Goal: Find specific page/section: Find specific page/section

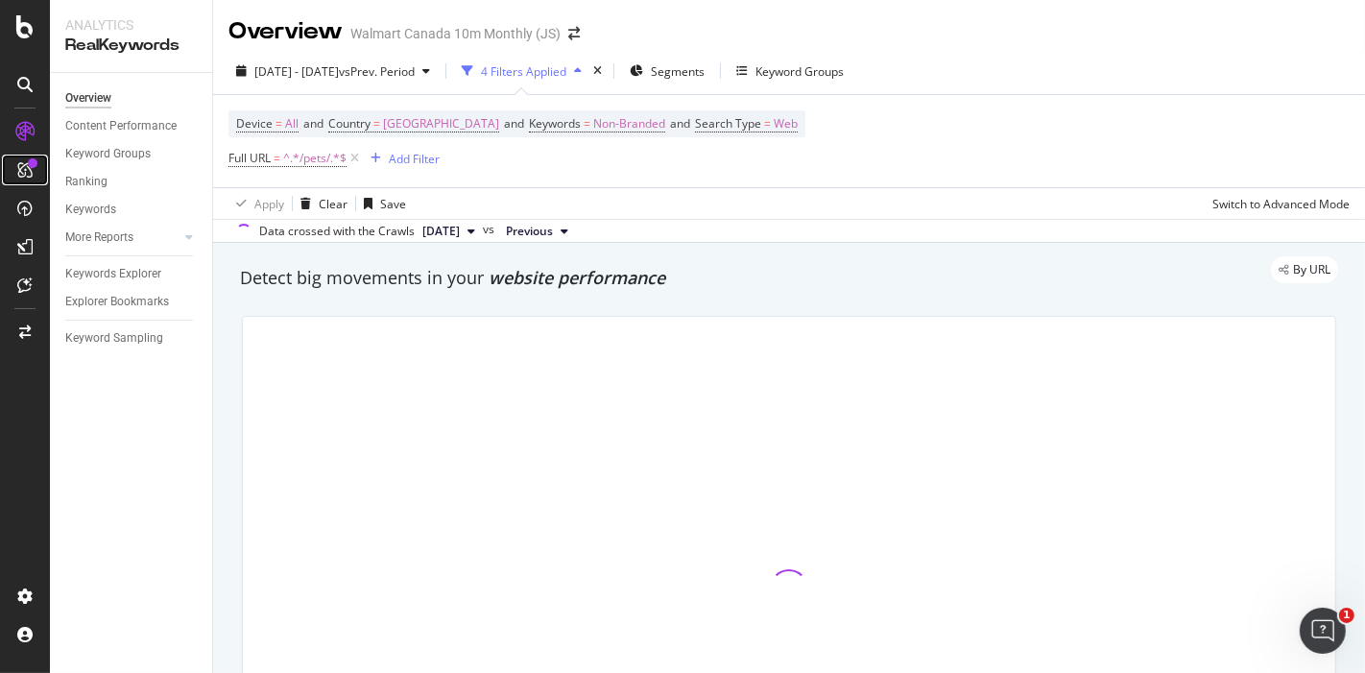
click at [32, 165] on div at bounding box center [33, 163] width 10 height 10
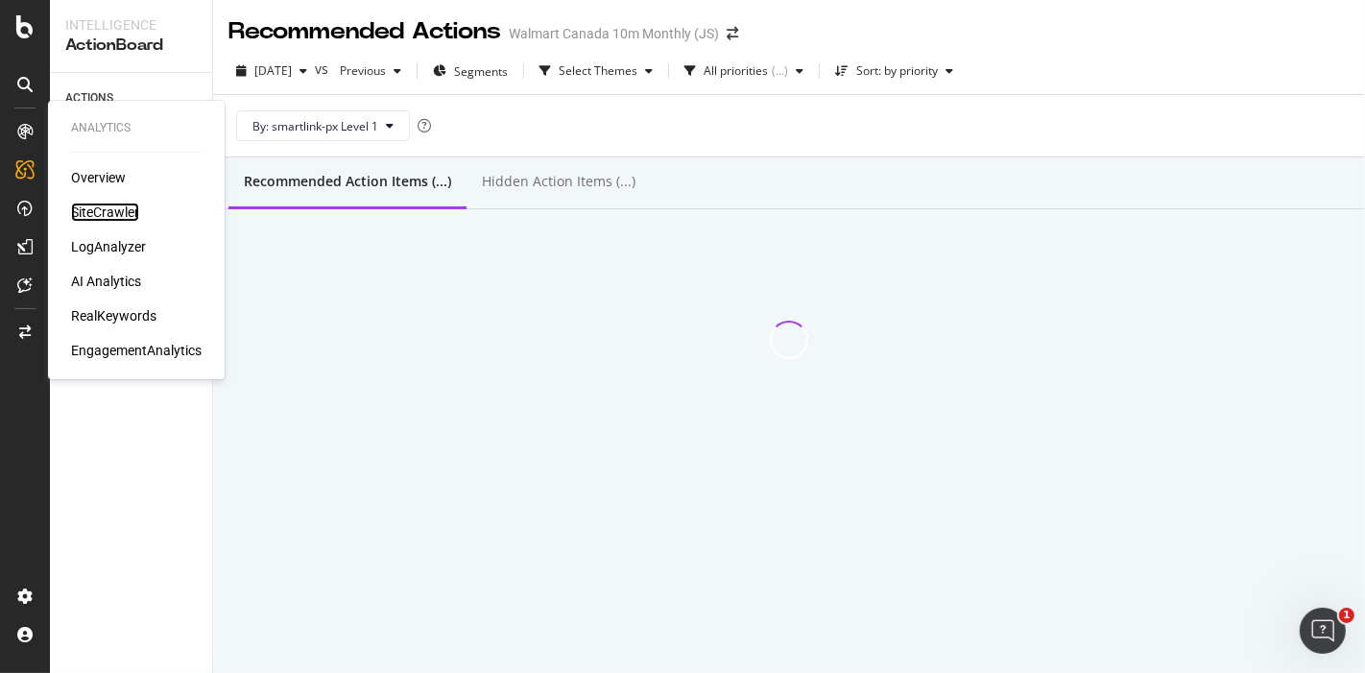
click at [104, 208] on div "SiteCrawler" at bounding box center [105, 212] width 68 height 19
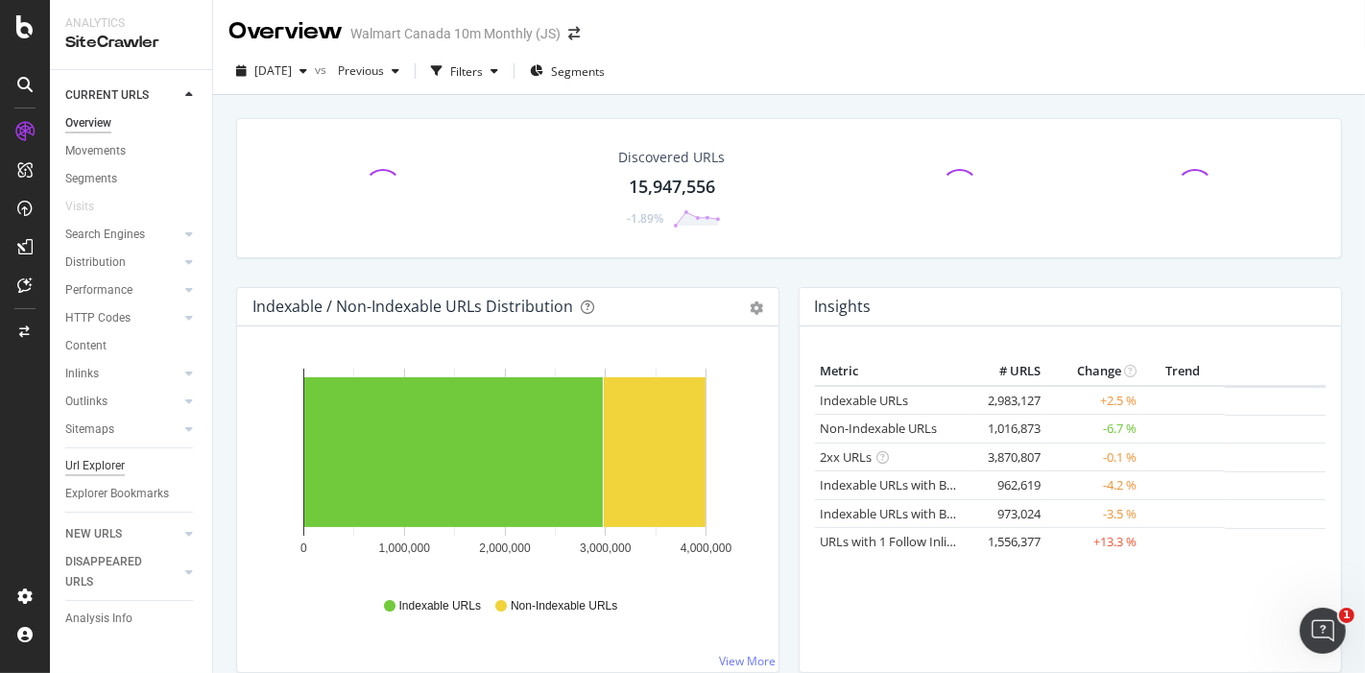
click at [104, 459] on div "Url Explorer" at bounding box center [95, 466] width 60 height 20
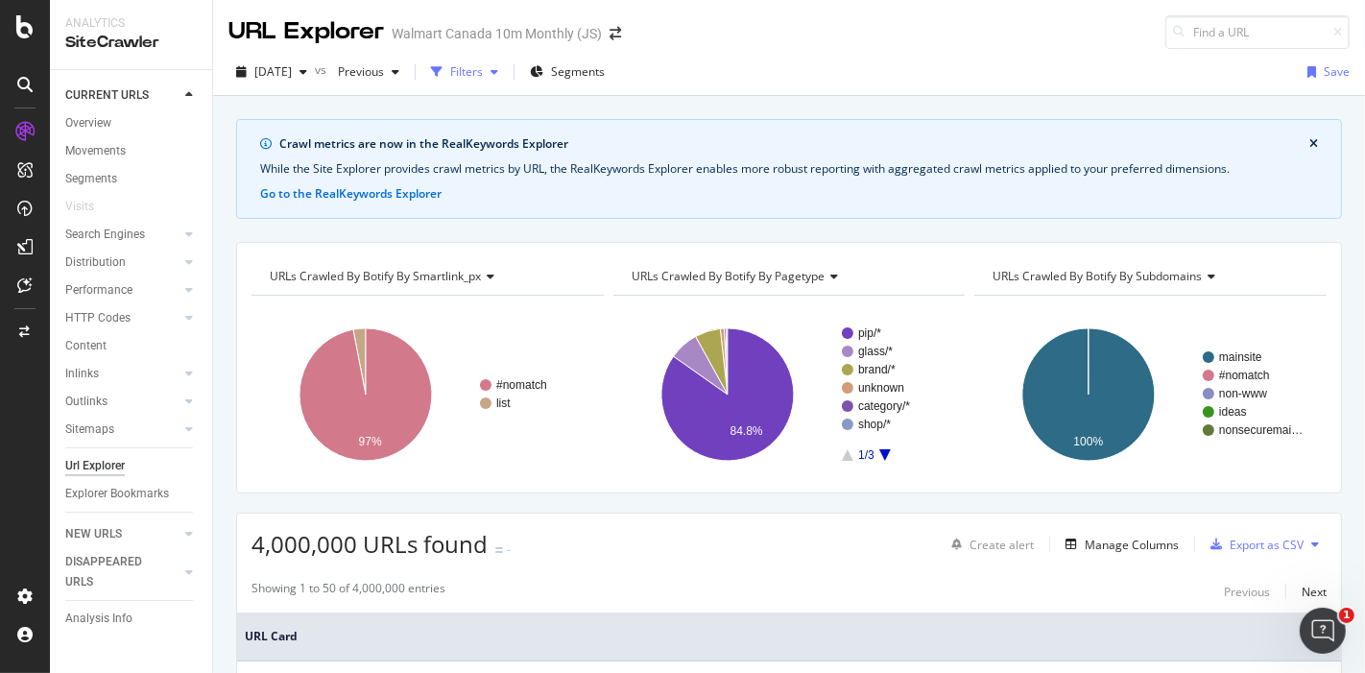
click at [502, 84] on div "Filters" at bounding box center [464, 72] width 83 height 29
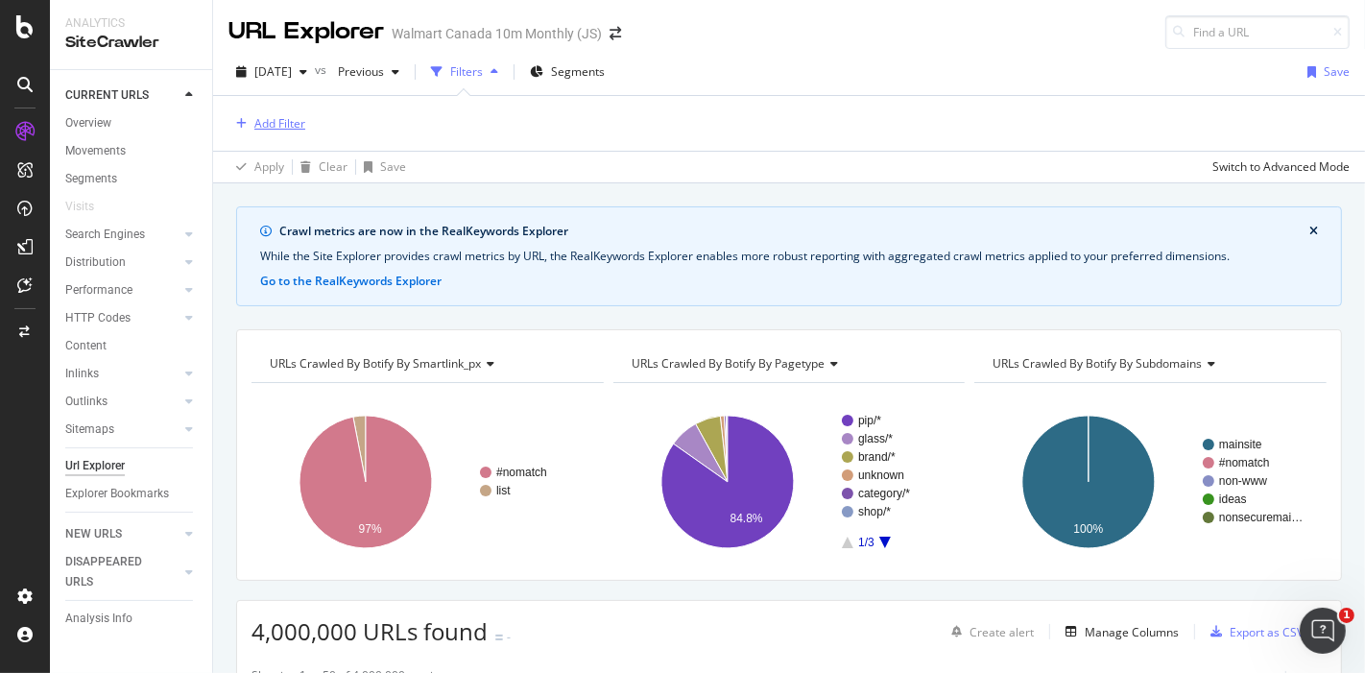
click at [291, 134] on button "Add Filter" at bounding box center [266, 123] width 77 height 23
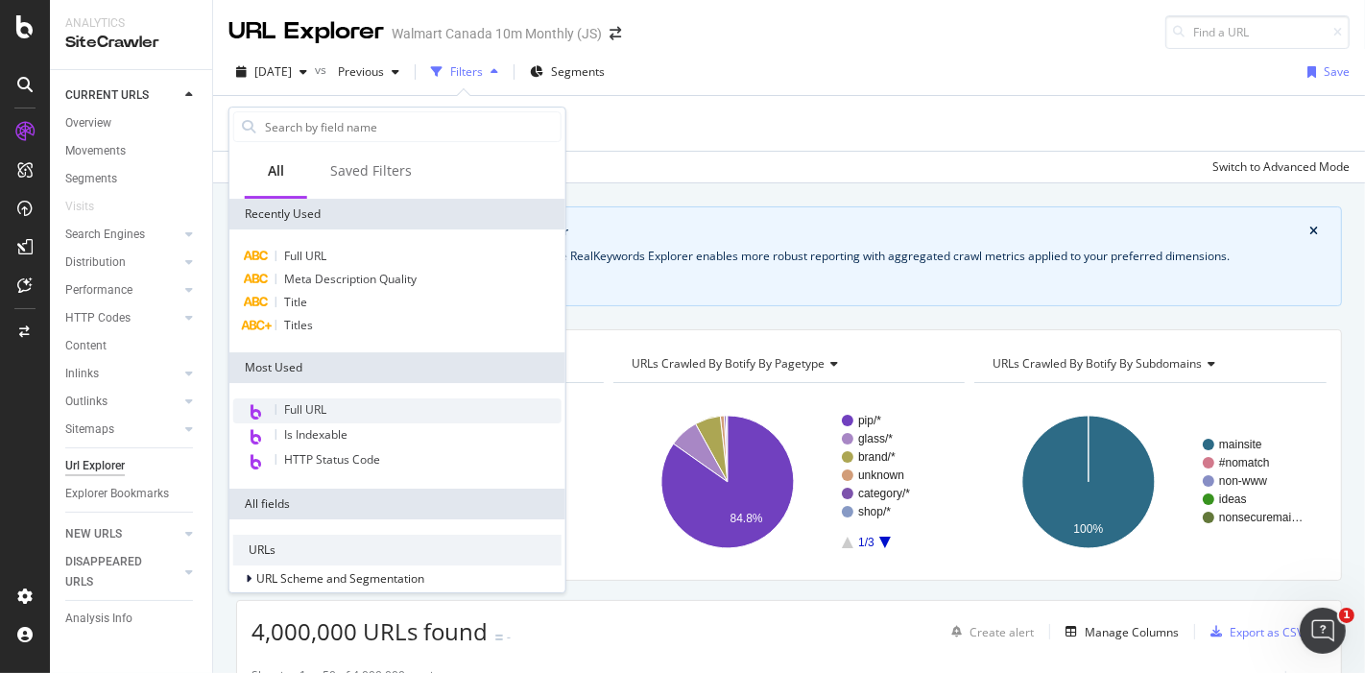
click at [323, 398] on div "Full URL" at bounding box center [397, 410] width 328 height 25
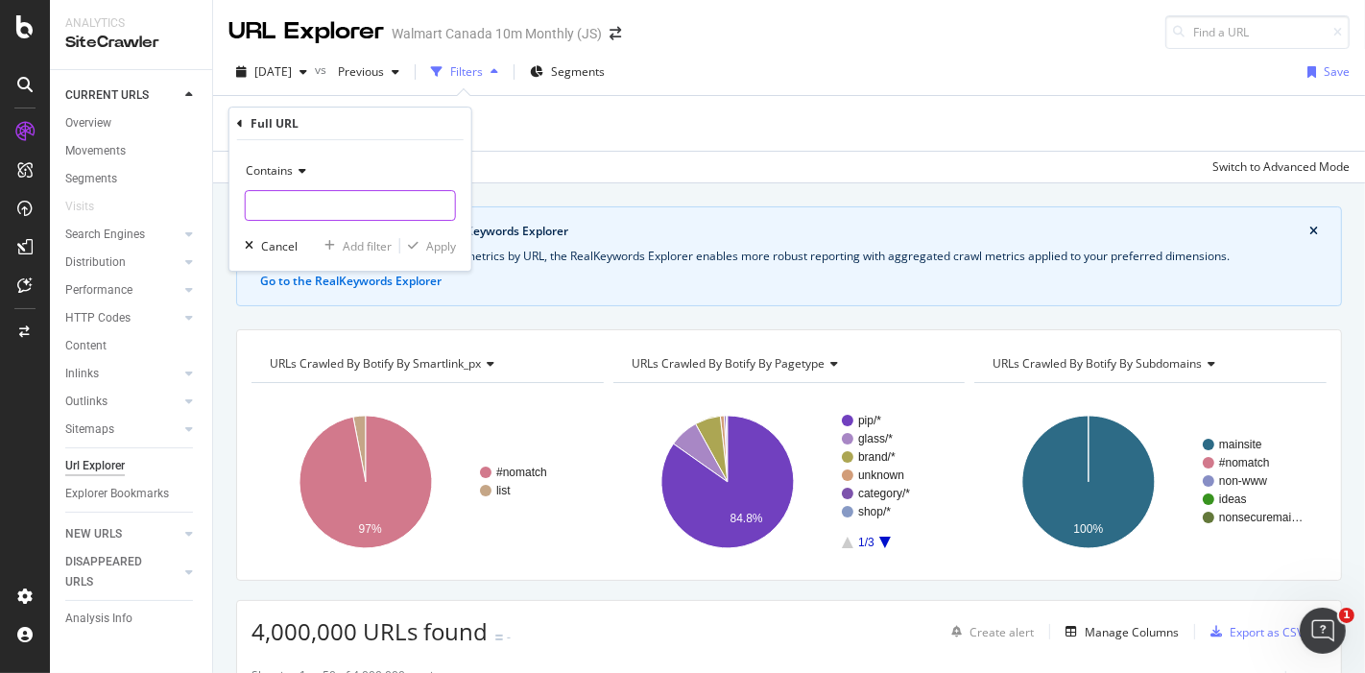
click at [324, 212] on input "text" at bounding box center [350, 205] width 209 height 31
paste input "cat-flea-tick"
type input "/cat-flea-tick/"
click at [439, 236] on button "Apply" at bounding box center [428, 245] width 56 height 19
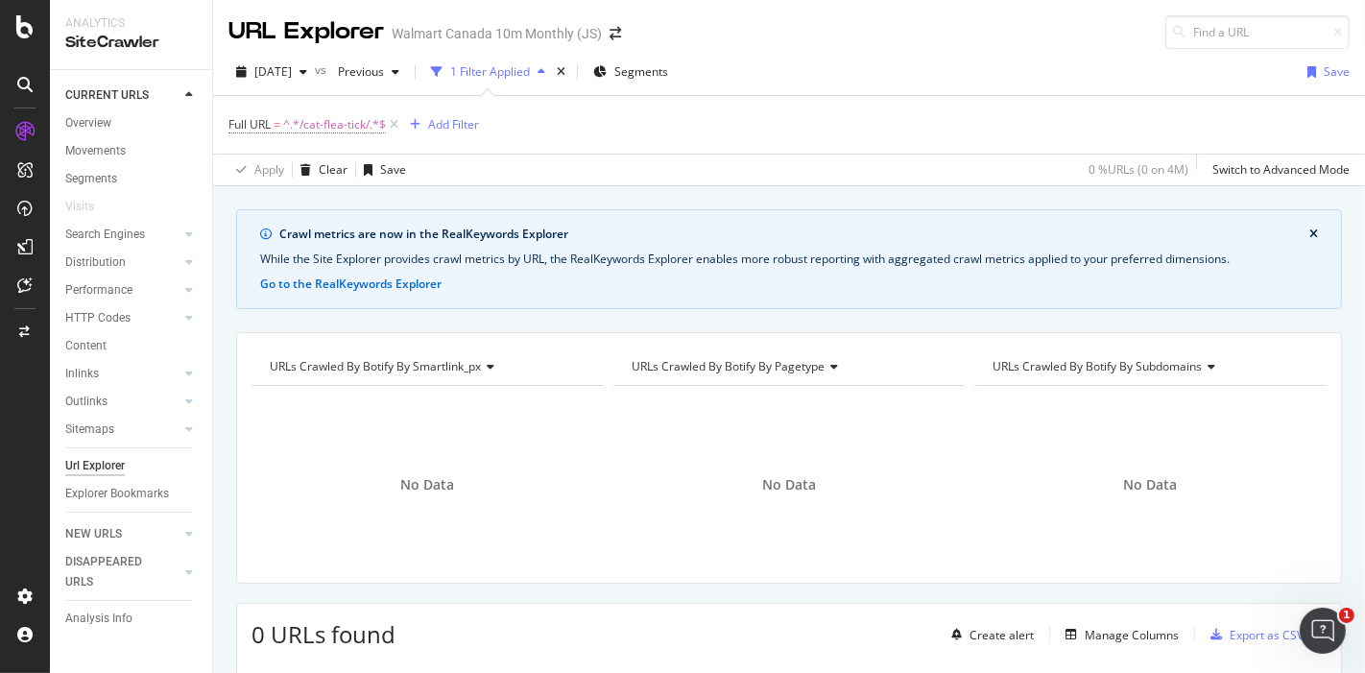
click at [328, 113] on span "^.*/cat-flea-tick/.*$" at bounding box center [334, 124] width 103 height 27
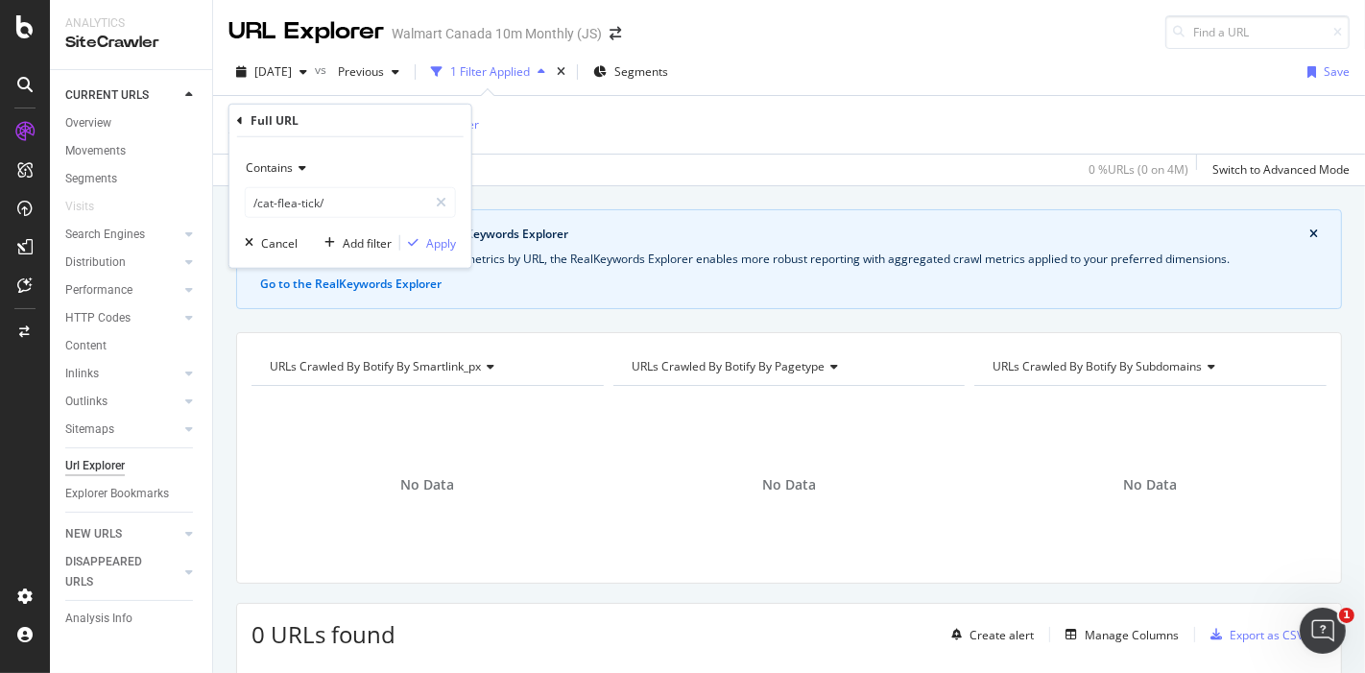
click at [295, 163] on icon at bounding box center [299, 168] width 13 height 12
click at [245, 118] on div "Full URL" at bounding box center [350, 121] width 227 height 33
click at [245, 116] on div "Full URL" at bounding box center [350, 121] width 227 height 33
click at [239, 117] on icon at bounding box center [240, 120] width 6 height 12
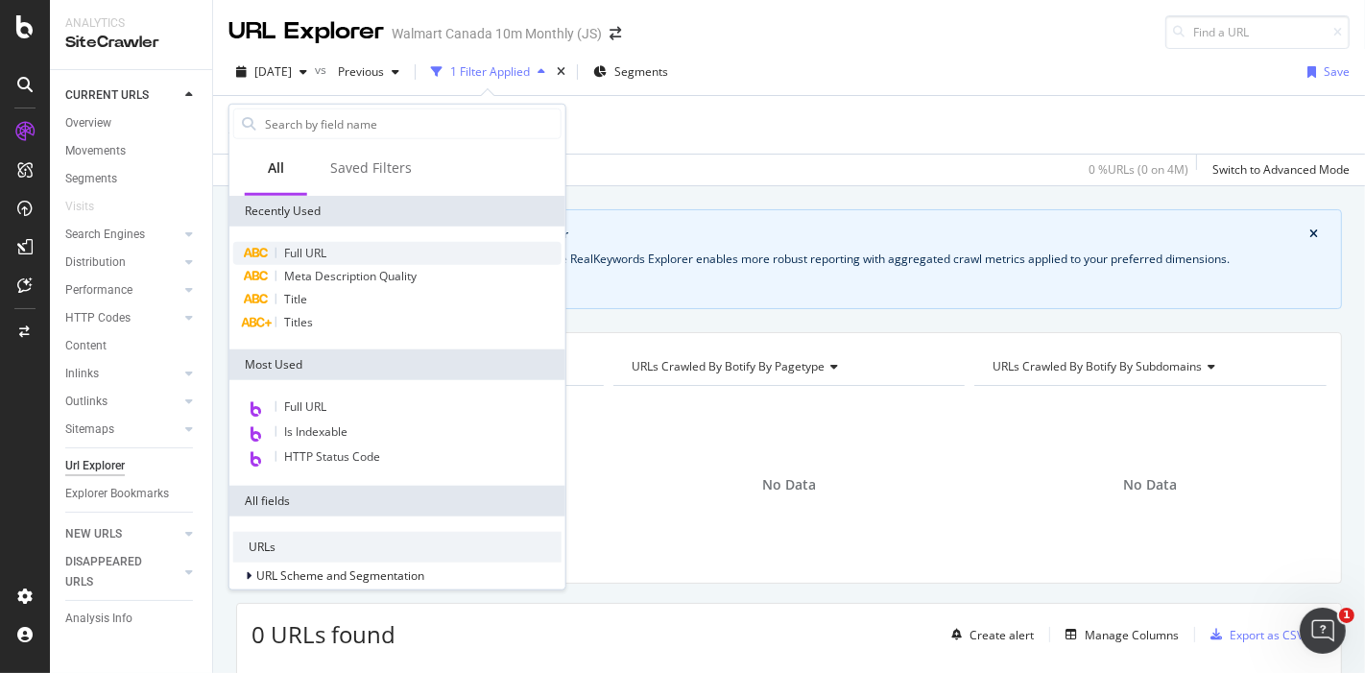
click at [301, 242] on div "Full URL" at bounding box center [397, 253] width 328 height 23
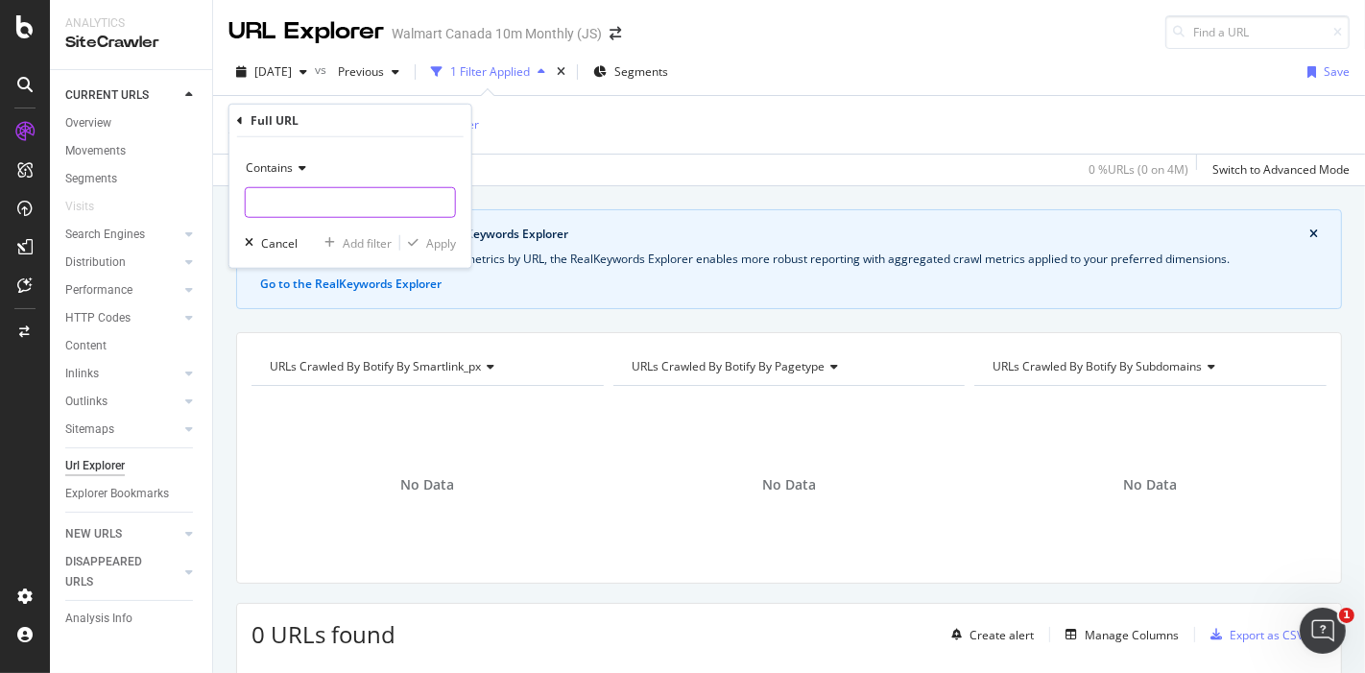
click at [342, 197] on input "text" at bounding box center [350, 202] width 209 height 31
paste input "cat-flea-tick"
type input "/cat-flea-tick"
click at [441, 242] on div "Apply" at bounding box center [441, 242] width 30 height 16
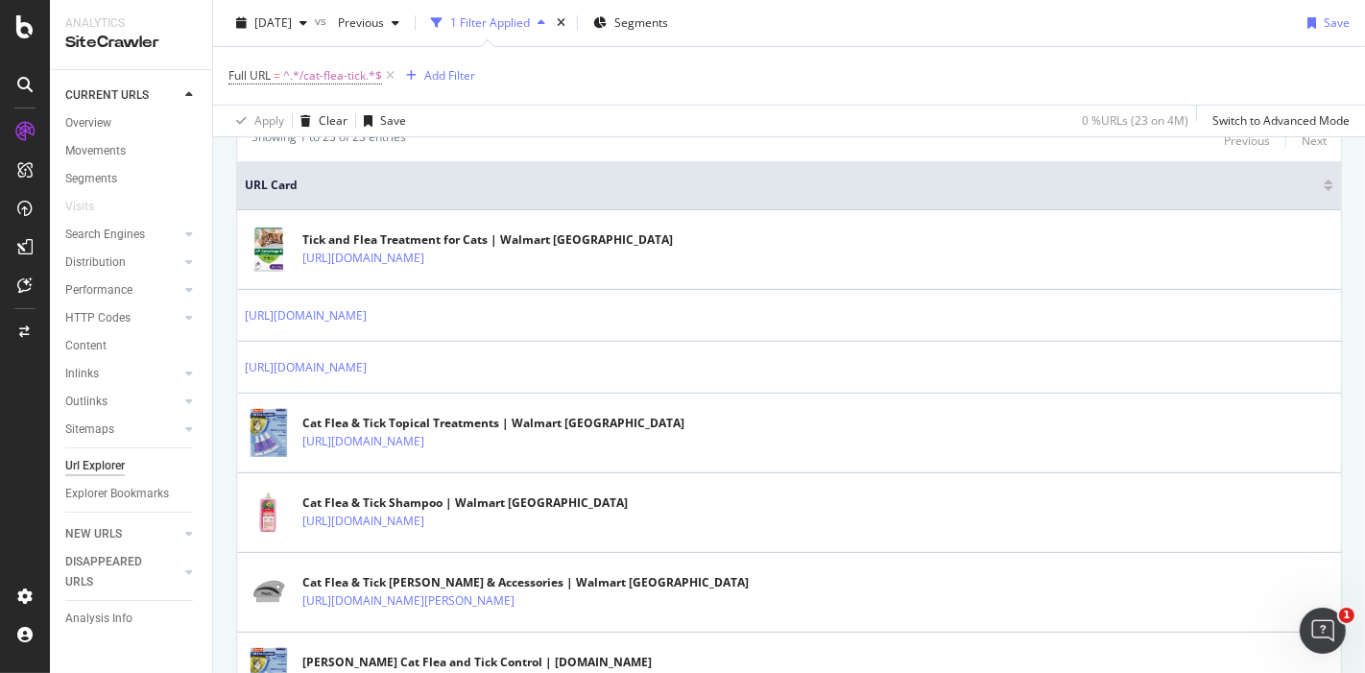
scroll to position [541, 0]
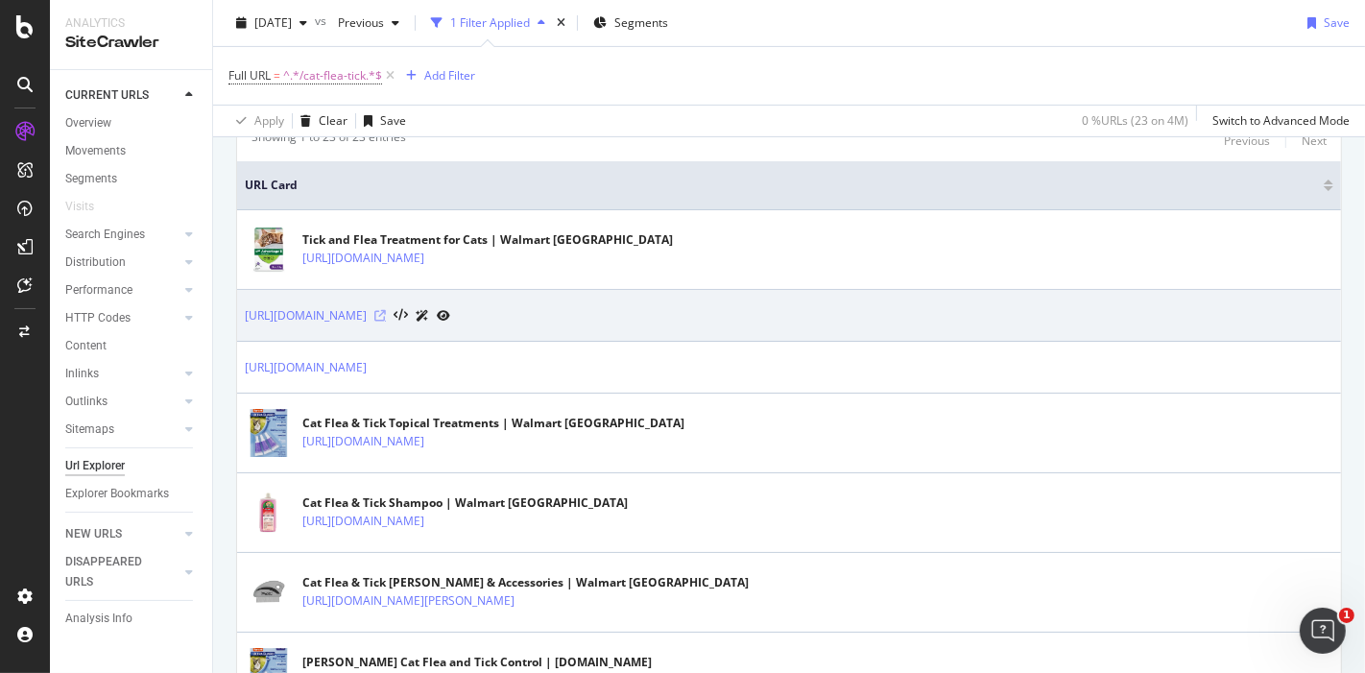
click at [386, 312] on icon at bounding box center [380, 316] width 12 height 12
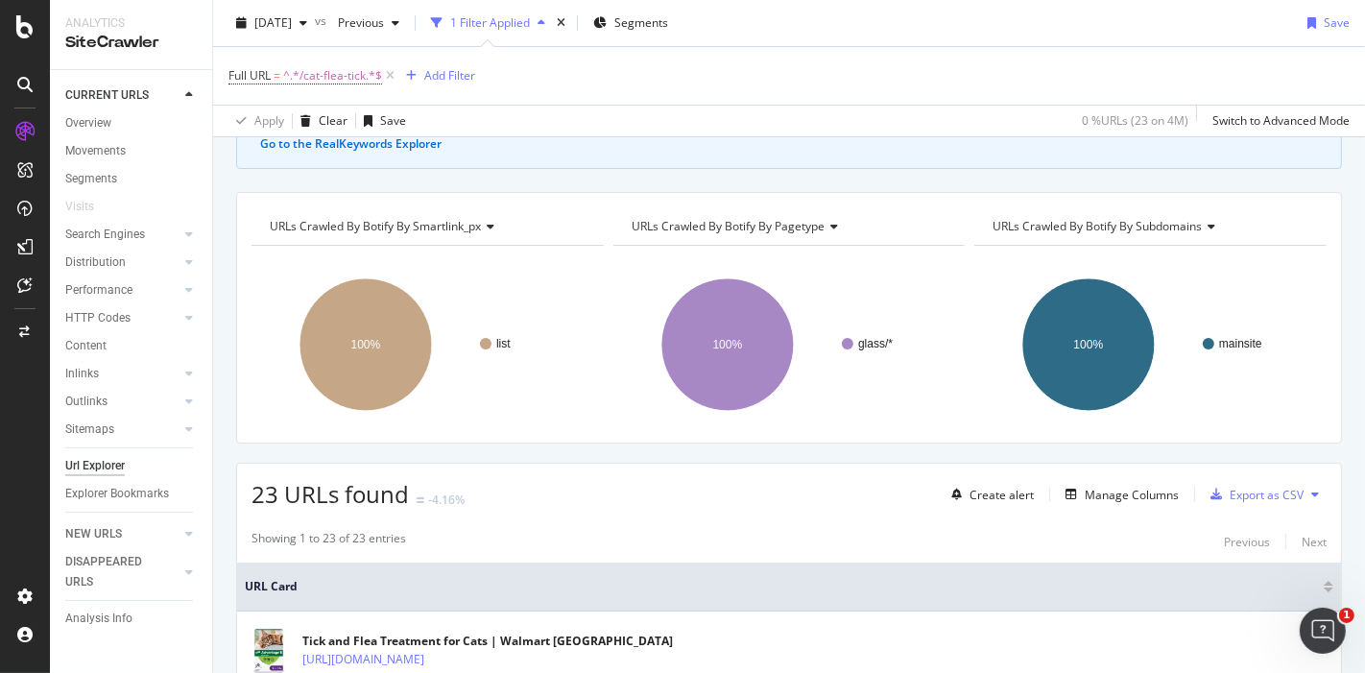
scroll to position [0, 0]
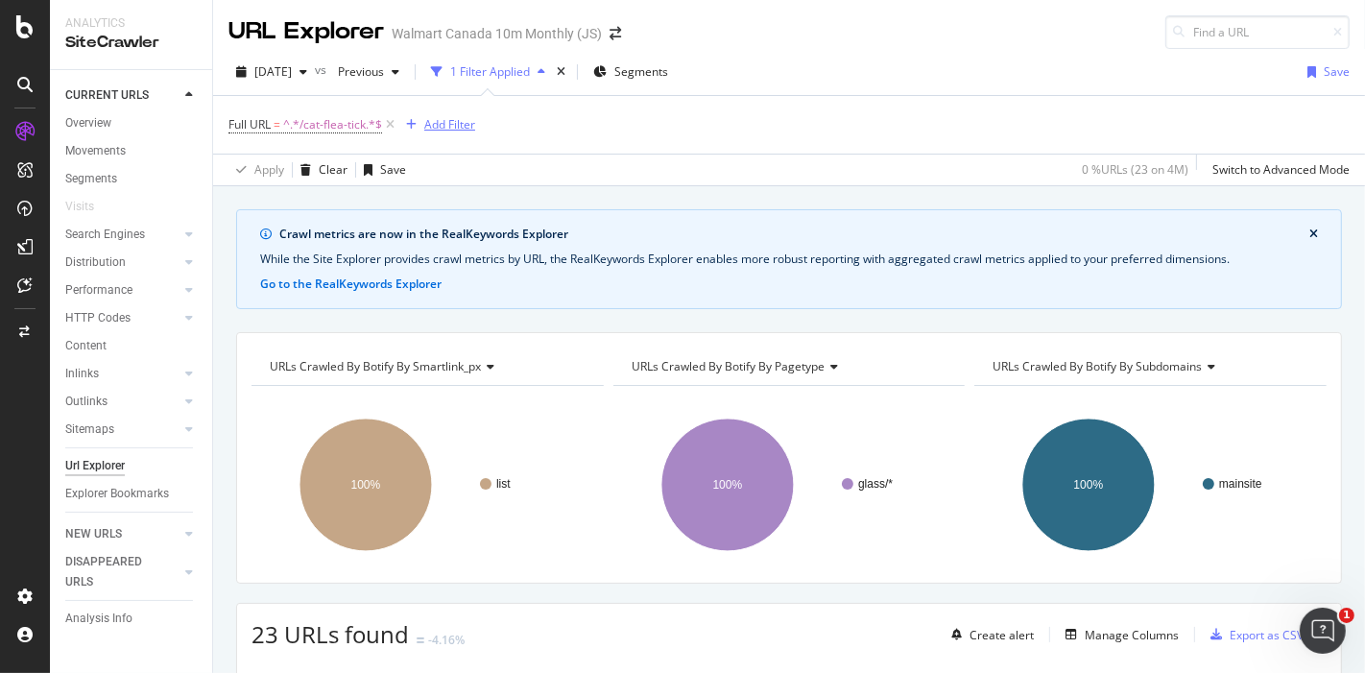
click at [440, 131] on div "Add Filter" at bounding box center [449, 124] width 51 height 16
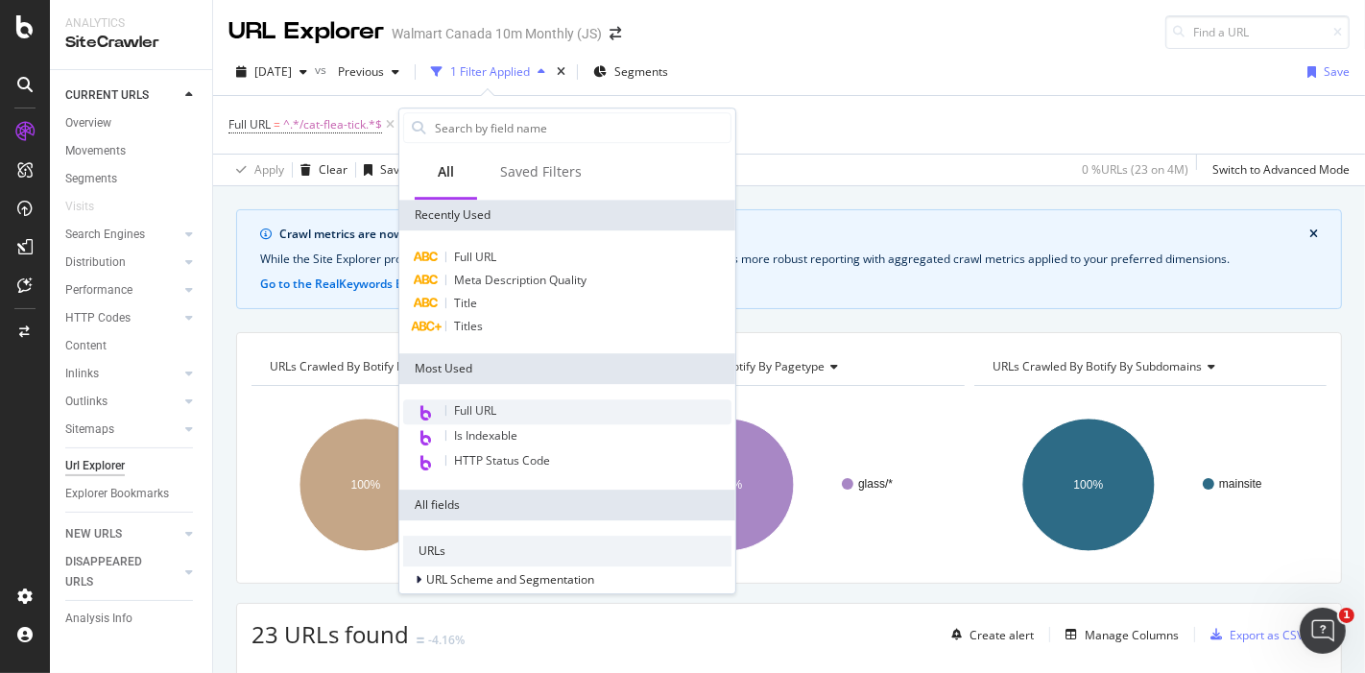
click at [471, 402] on span "Full URL" at bounding box center [475, 410] width 42 height 16
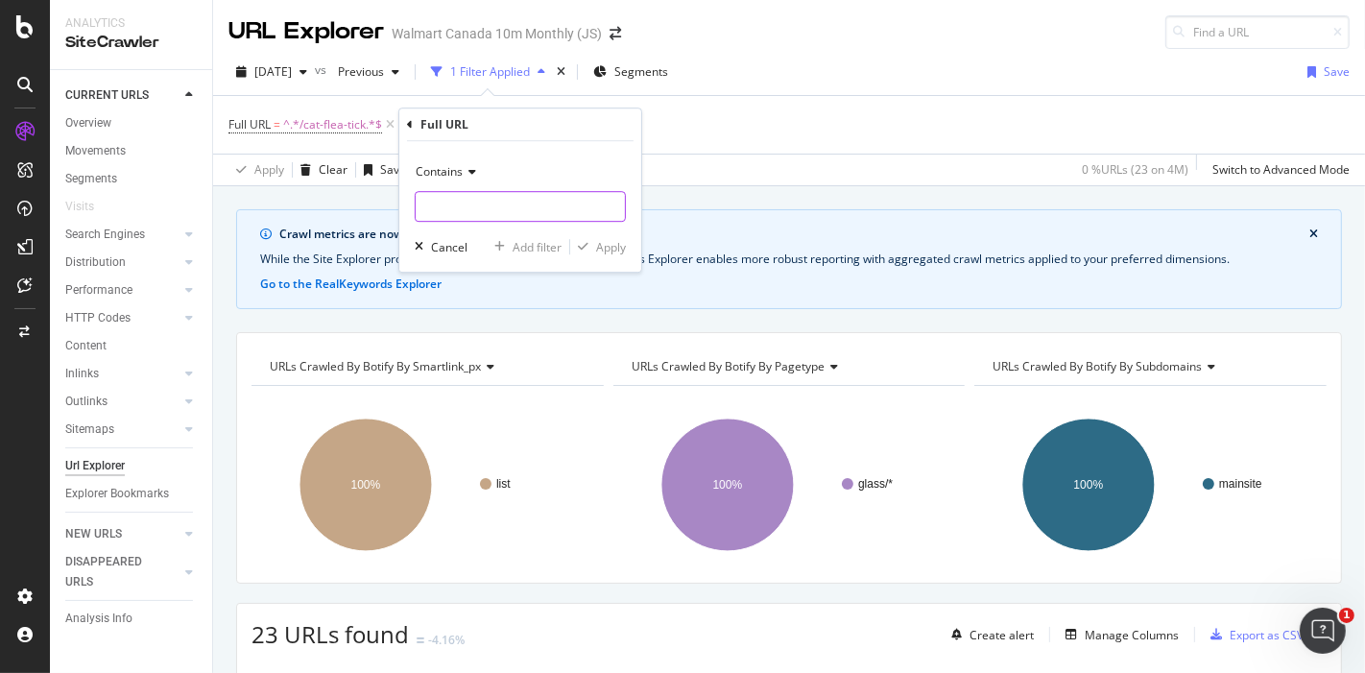
click at [485, 206] on input "text" at bounding box center [520, 206] width 209 height 31
type input "?"
click at [476, 164] on div "Contains" at bounding box center [520, 171] width 211 height 31
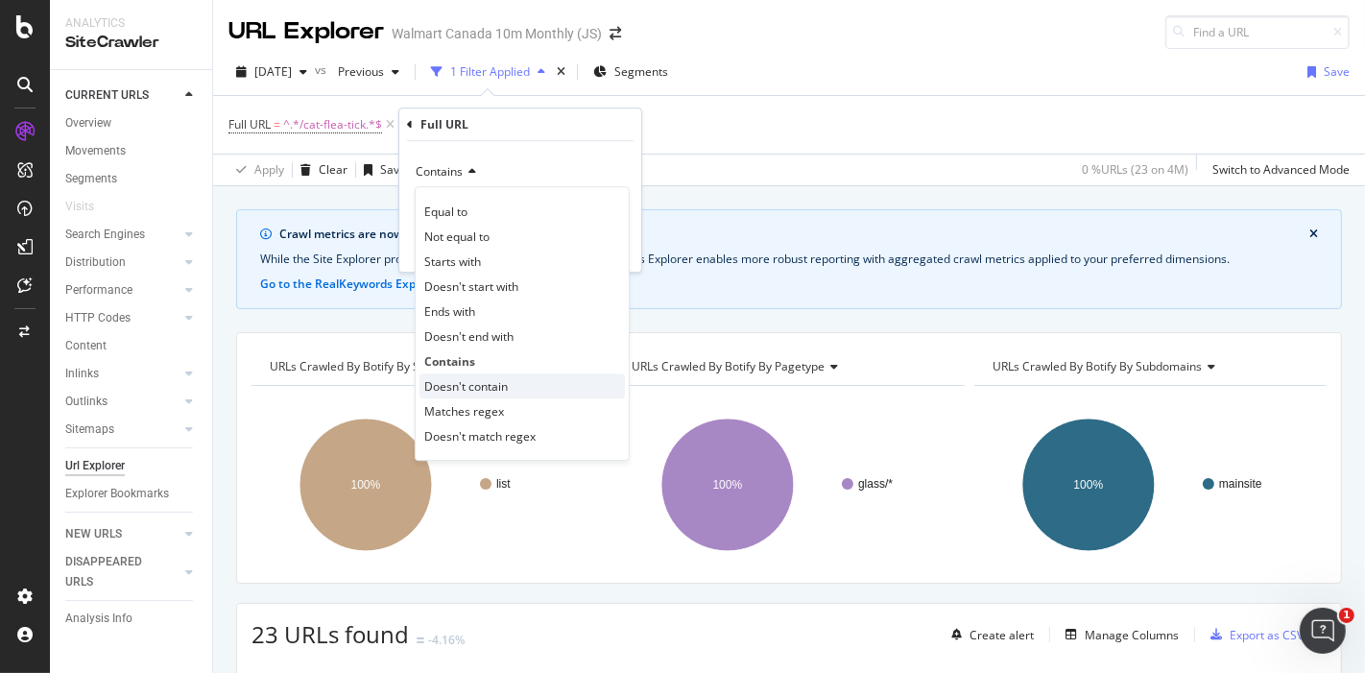
click at [497, 375] on div "Doesn't contain" at bounding box center [521, 385] width 205 height 25
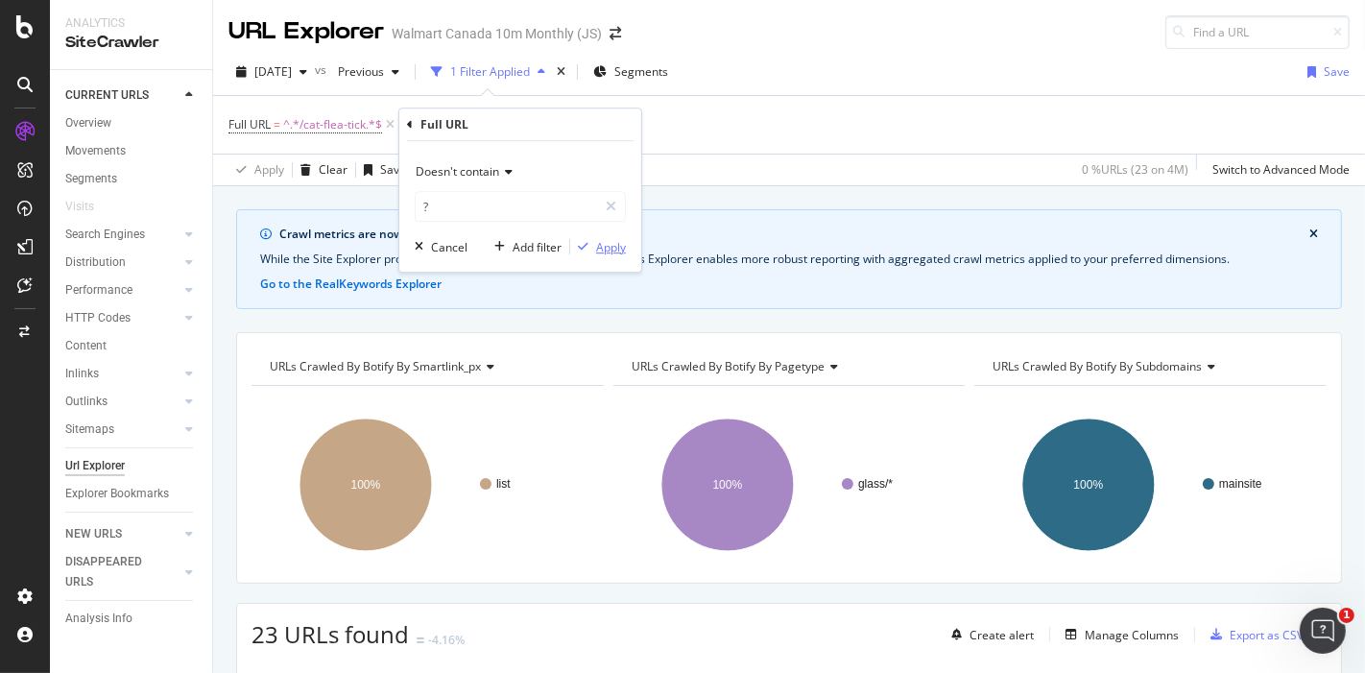
click at [598, 240] on div "Apply" at bounding box center [611, 247] width 30 height 16
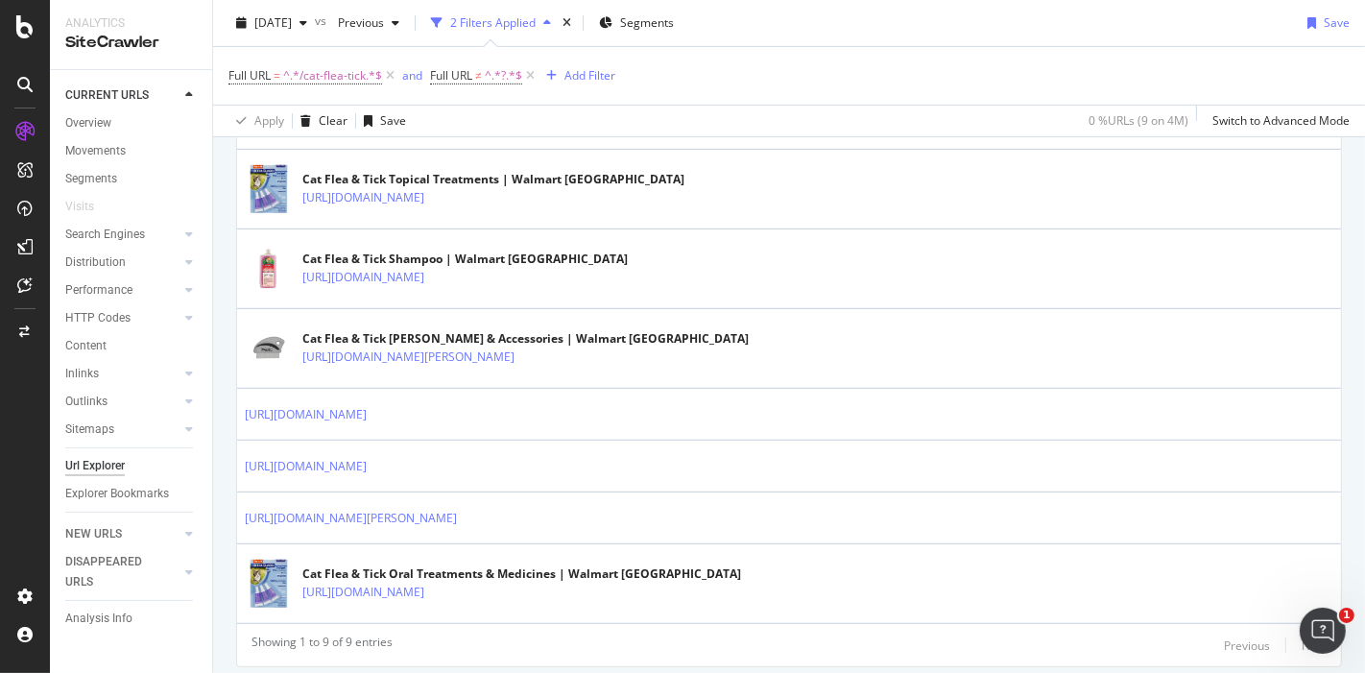
scroll to position [782, 0]
